Goal: Check status: Check status

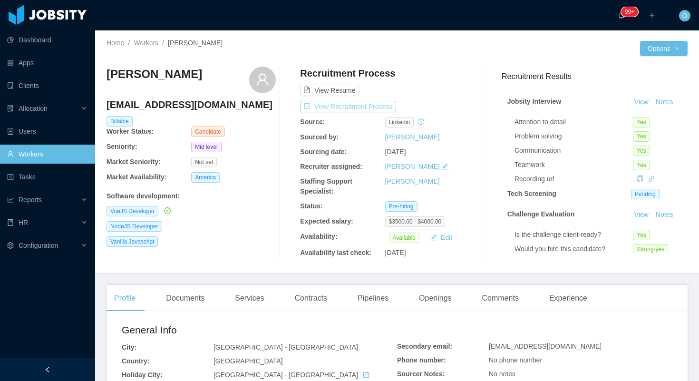
scroll to position [53, 0]
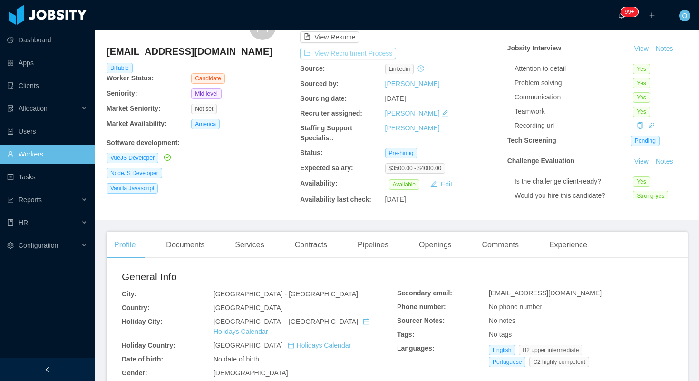
click at [350, 51] on button "View Recruitment Process" at bounding box center [348, 53] width 96 height 11
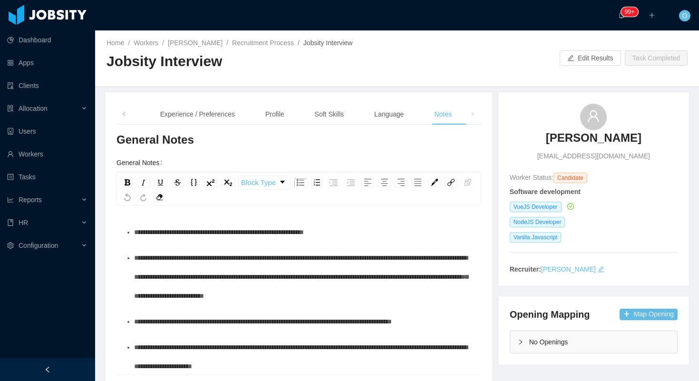
scroll to position [353, 0]
